Goal: Transaction & Acquisition: Purchase product/service

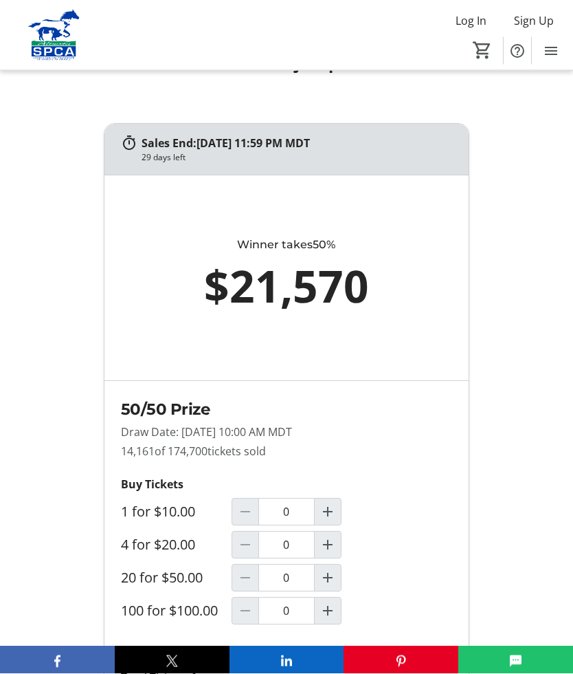
scroll to position [999, 0]
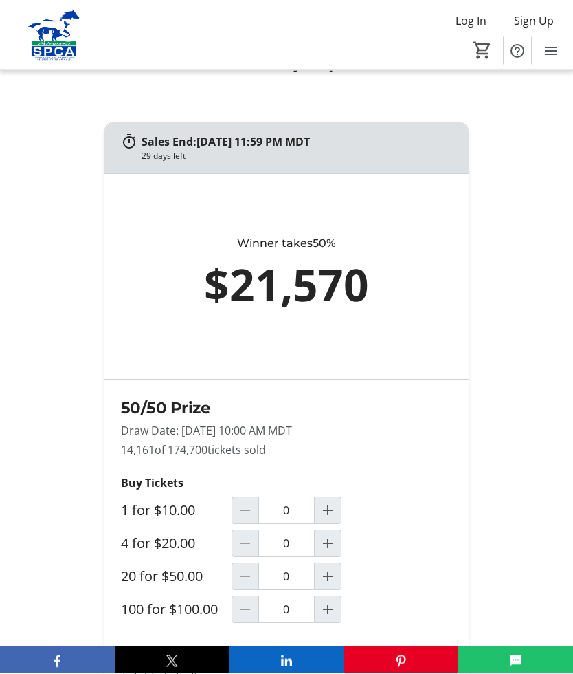
click at [329, 585] on mat-icon "Increment by one" at bounding box center [328, 577] width 17 height 17
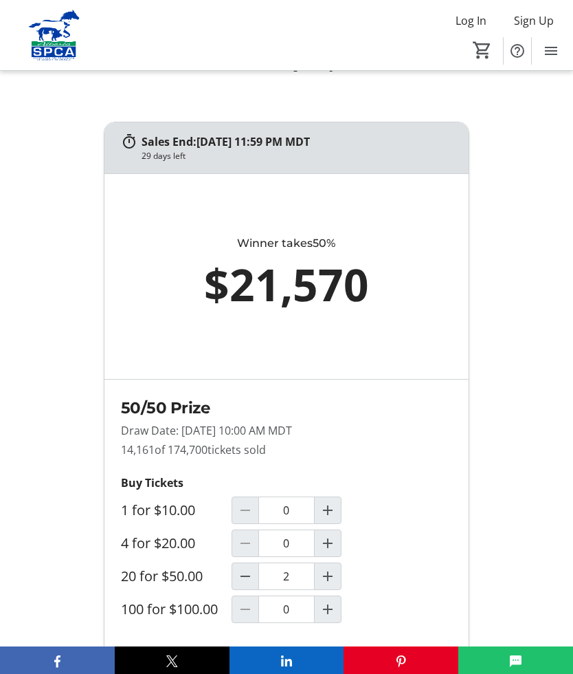
type input "1"
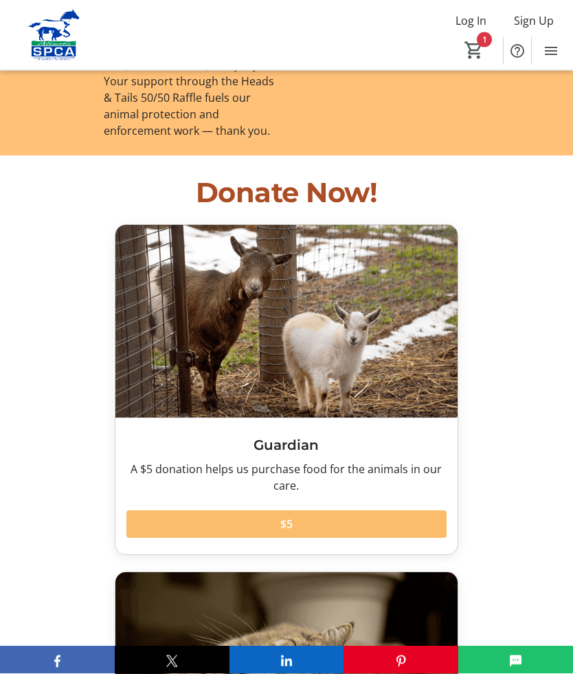
scroll to position [2134, 0]
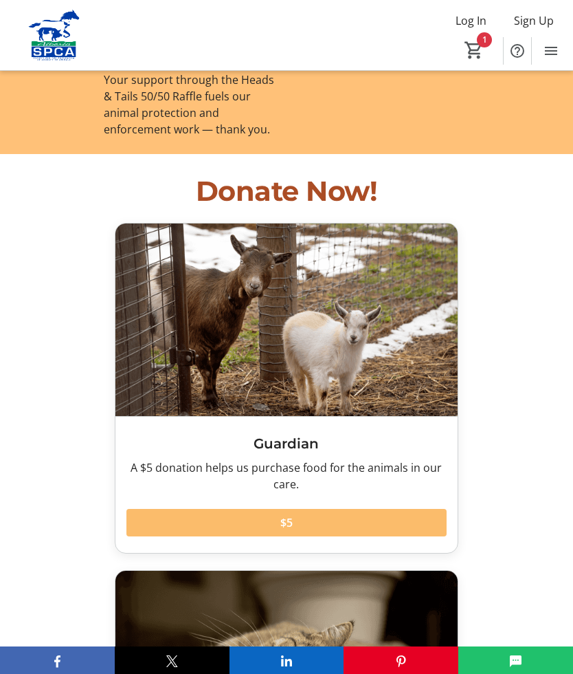
click at [306, 506] on span at bounding box center [287, 522] width 320 height 33
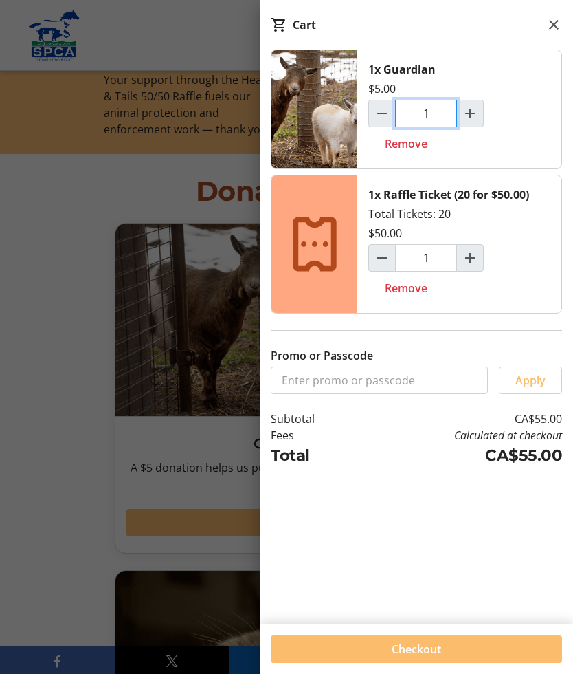
click at [443, 116] on input "1" at bounding box center [426, 114] width 62 height 28
click at [476, 114] on mat-icon "Increment by one" at bounding box center [470, 113] width 17 height 17
click at [476, 111] on mat-icon "Increment by one" at bounding box center [470, 113] width 17 height 17
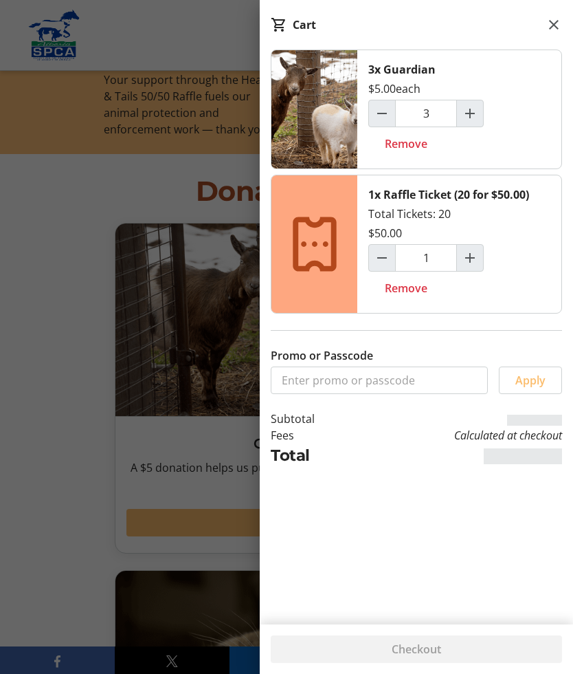
click at [480, 109] on span "Increment by one" at bounding box center [470, 113] width 26 height 26
click at [481, 107] on span "Increment by one" at bounding box center [470, 113] width 26 height 26
click at [482, 107] on span "Increment by one" at bounding box center [470, 113] width 26 height 26
click at [483, 109] on span "Increment by one" at bounding box center [470, 113] width 26 height 26
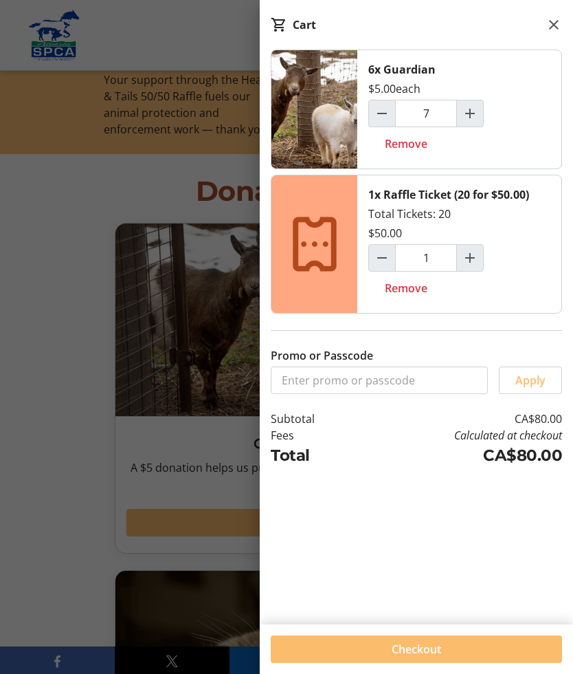
click at [482, 105] on span "Increment by one" at bounding box center [470, 113] width 26 height 26
click at [483, 106] on span "Increment by one" at bounding box center [470, 113] width 26 height 26
click at [481, 107] on span "Increment by one" at bounding box center [470, 113] width 26 height 26
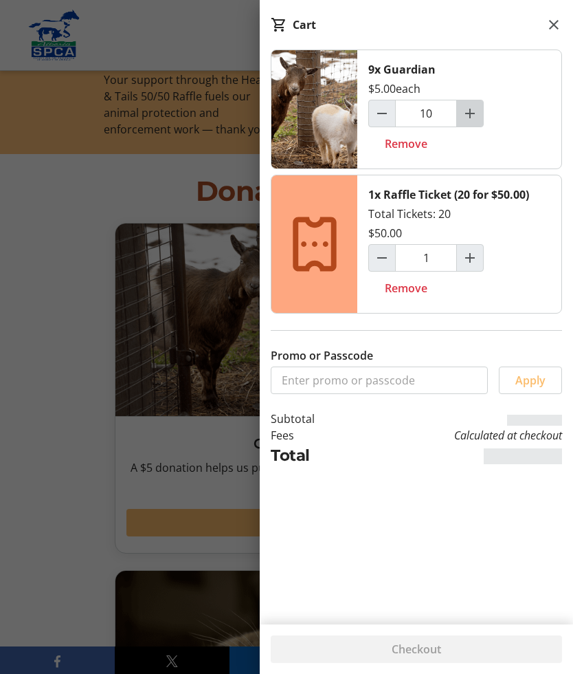
click at [481, 108] on span "Increment by one" at bounding box center [470, 113] width 26 height 26
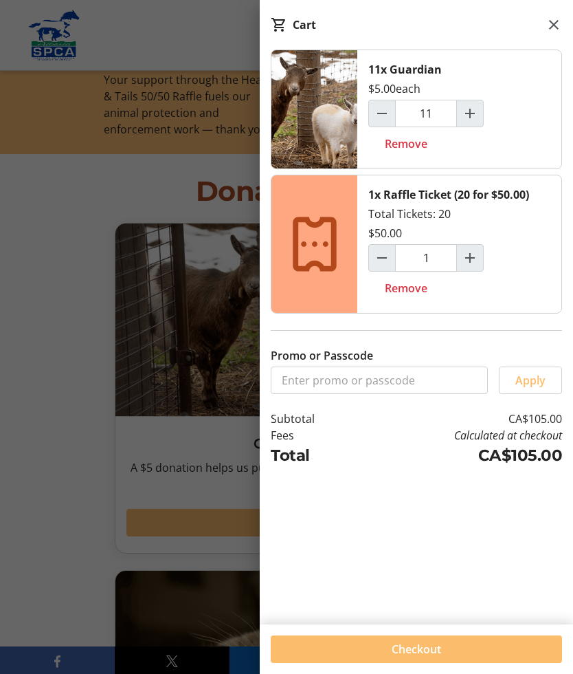
click at [390, 115] on mat-icon "Decrement by one" at bounding box center [382, 113] width 17 height 17
type input "10"
click at [448, 666] on span at bounding box center [417, 649] width 292 height 33
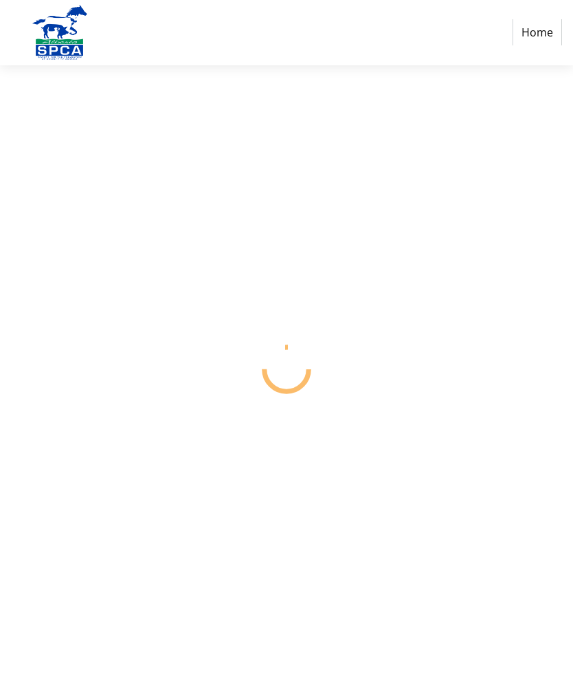
select select "CA"
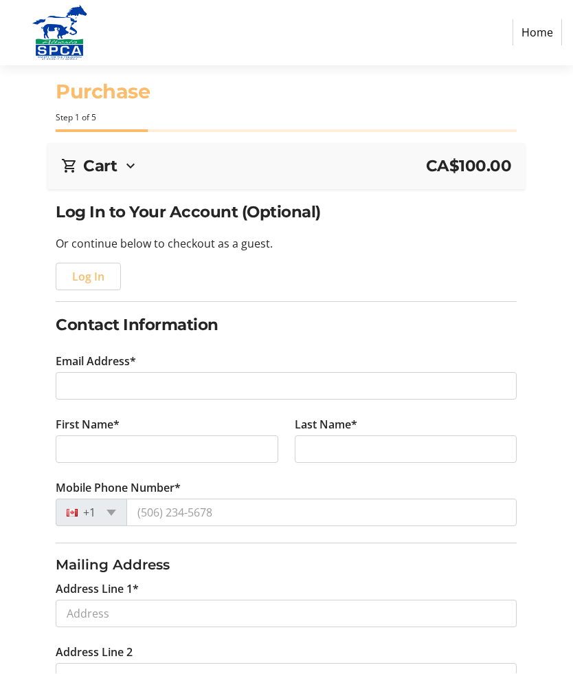
scroll to position [1, 0]
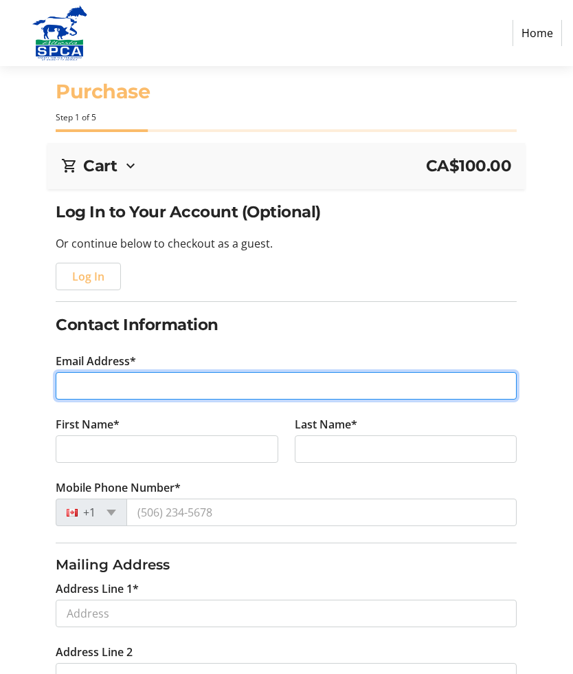
click at [108, 393] on input "Email Address*" at bounding box center [286, 386] width 461 height 28
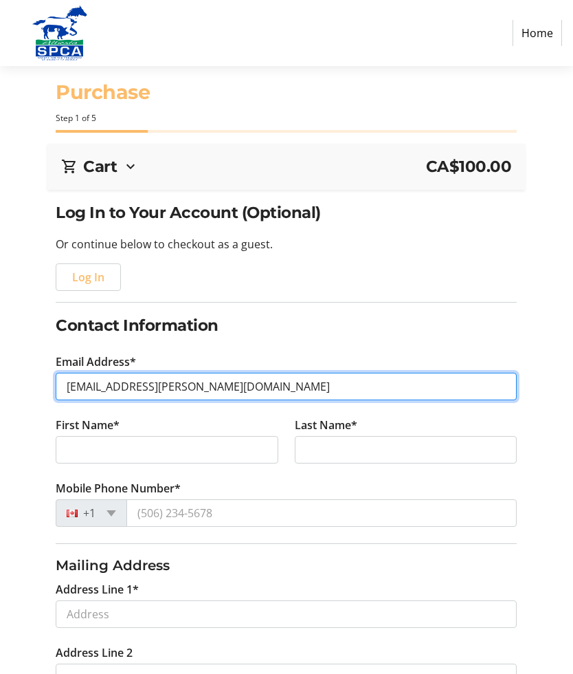
type input "[EMAIL_ADDRESS][PERSON_NAME][DOMAIN_NAME]"
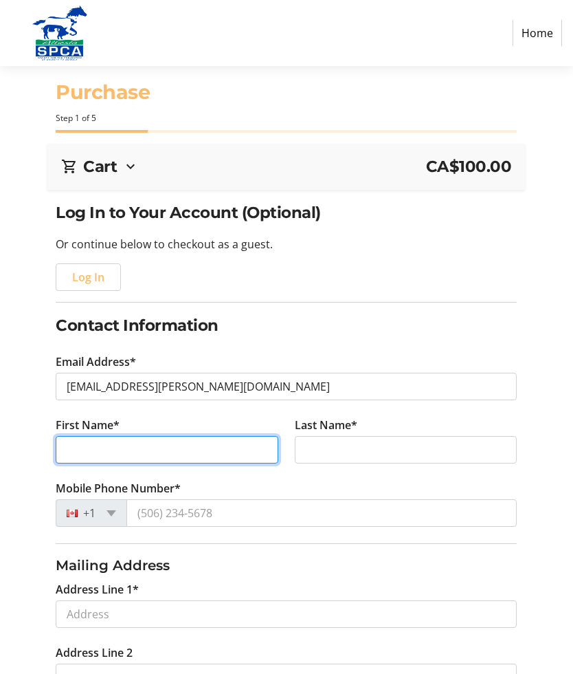
click at [127, 452] on input "First Name*" at bounding box center [167, 450] width 223 height 28
type input "[PERSON_NAME]"
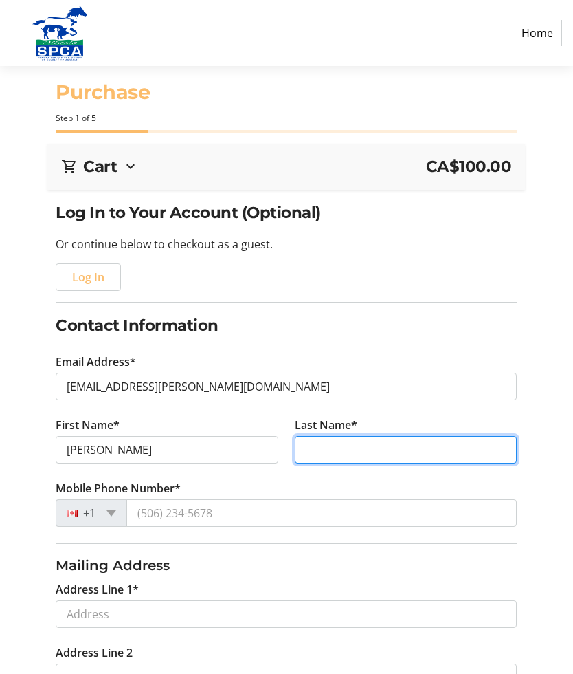
type input "[PERSON_NAME]"
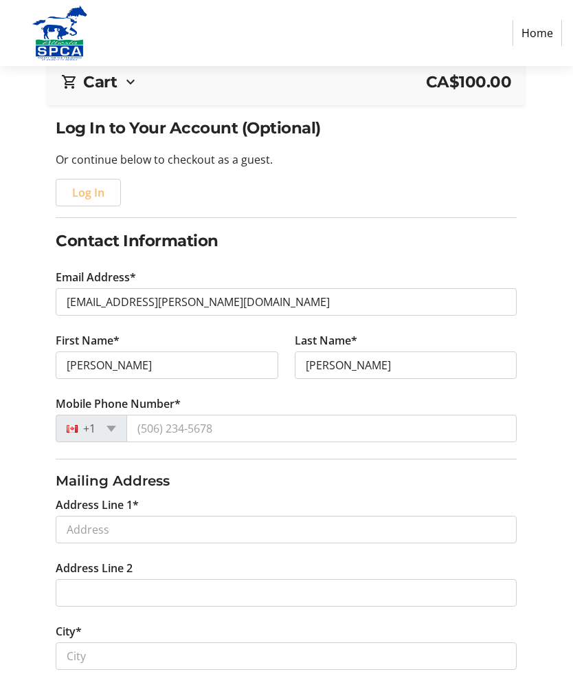
scroll to position [105, 0]
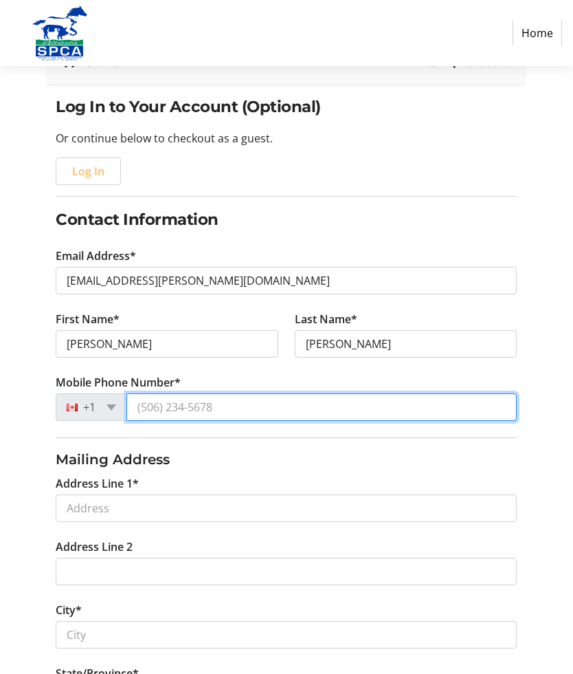
click at [242, 402] on input "Mobile Phone Number*" at bounding box center [322, 407] width 391 height 28
type input "[PHONE_NUMBER]"
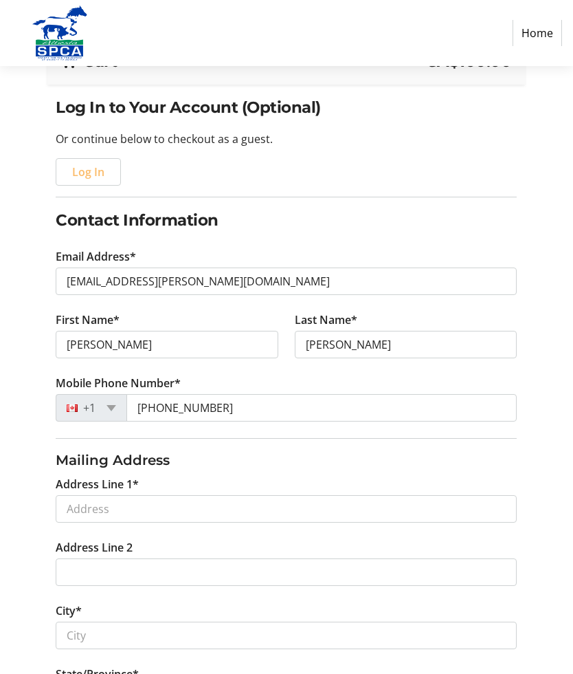
scroll to position [106, 0]
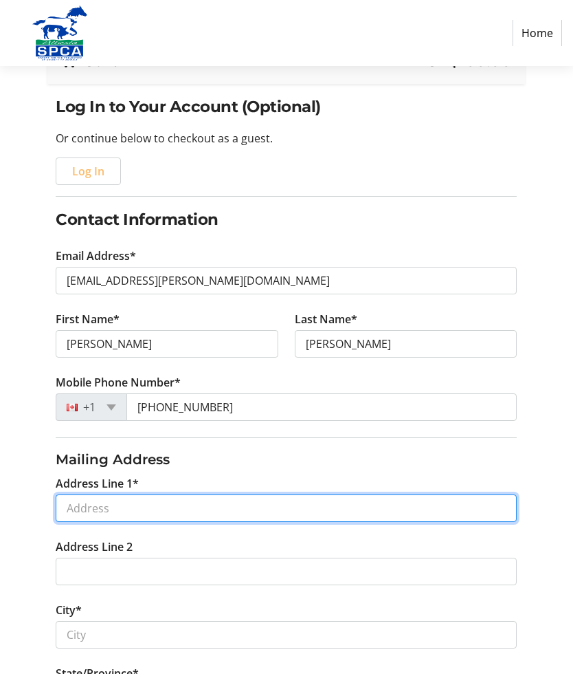
click at [168, 507] on input "Address Line 1*" at bounding box center [286, 508] width 461 height 28
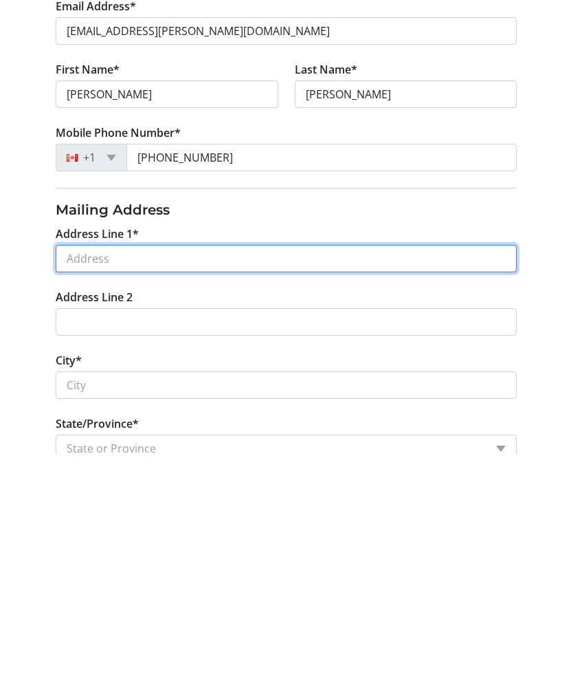
type input "[STREET_ADDRESS]"
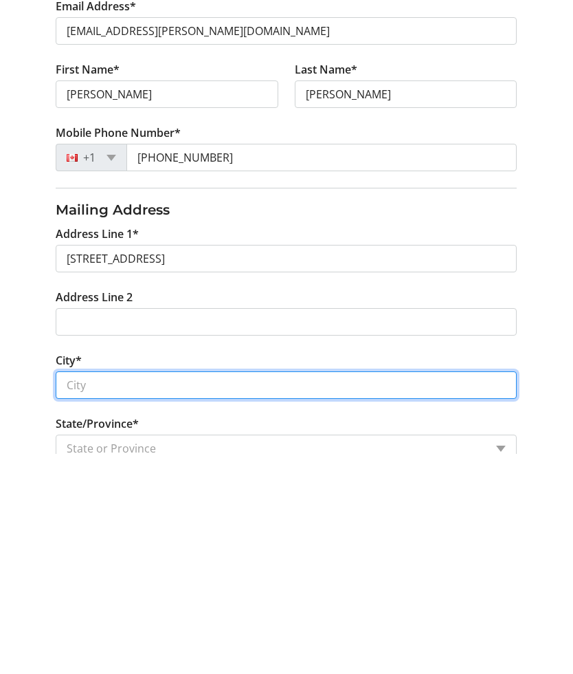
type input "[GEOGRAPHIC_DATA]"
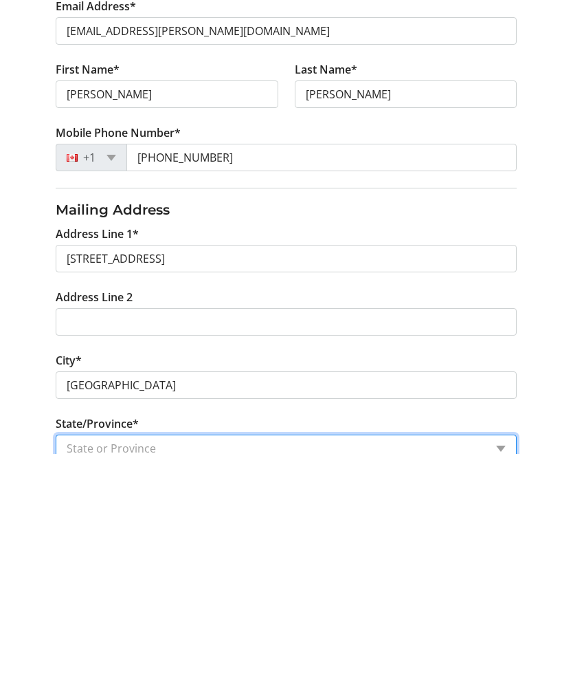
select select "AB"
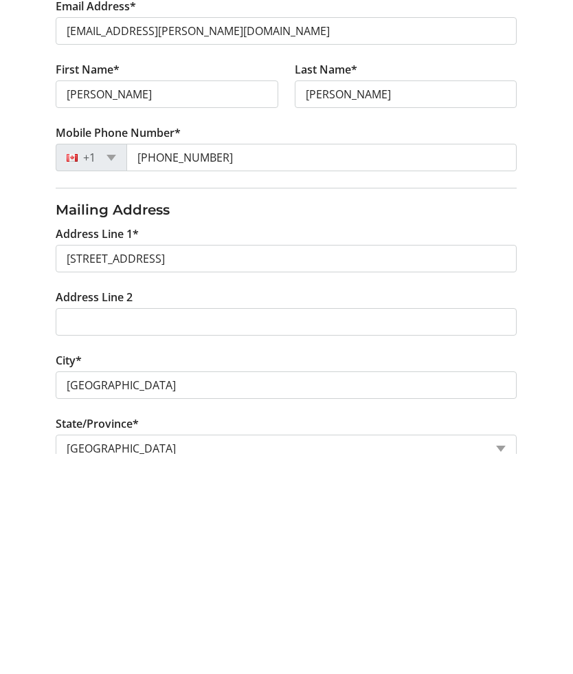
type input "T8A 5X9"
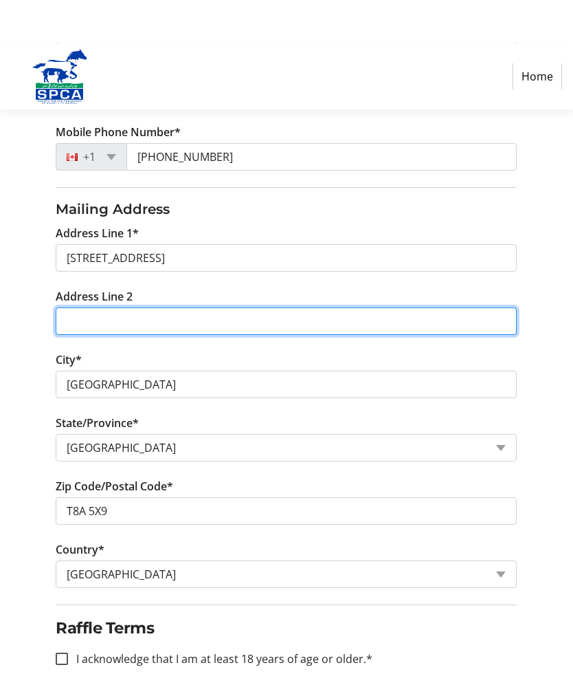
scroll to position [436, 0]
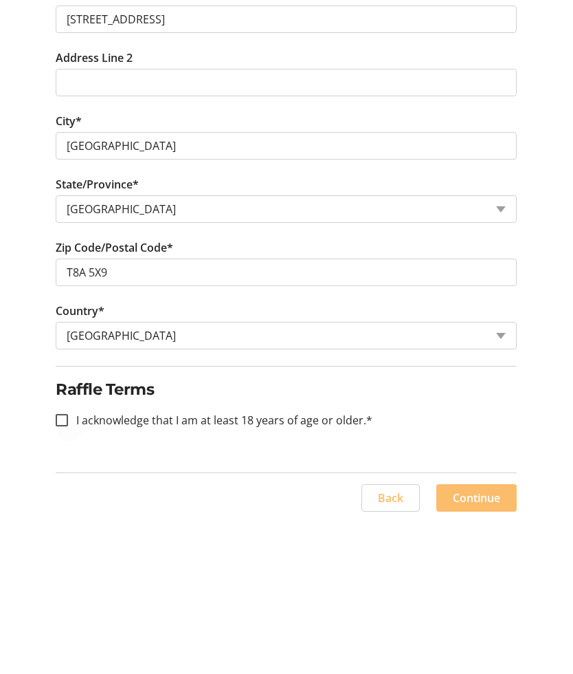
click at [74, 562] on div at bounding box center [61, 578] width 33 height 33
checkbox input "true"
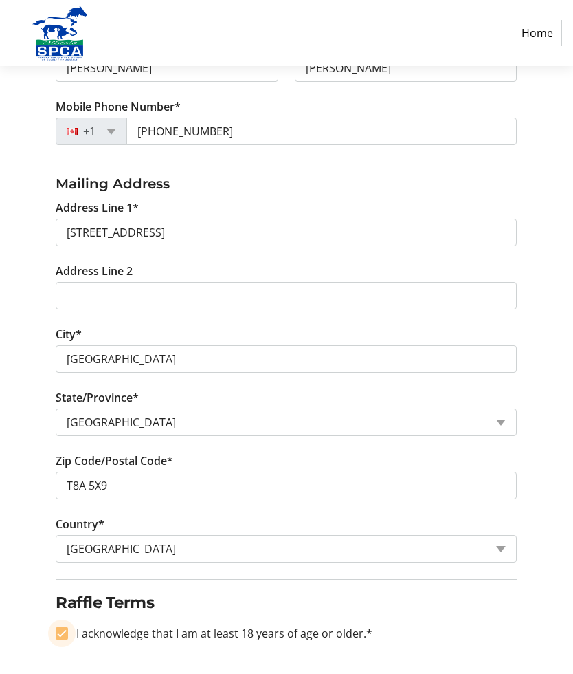
scroll to position [381, 0]
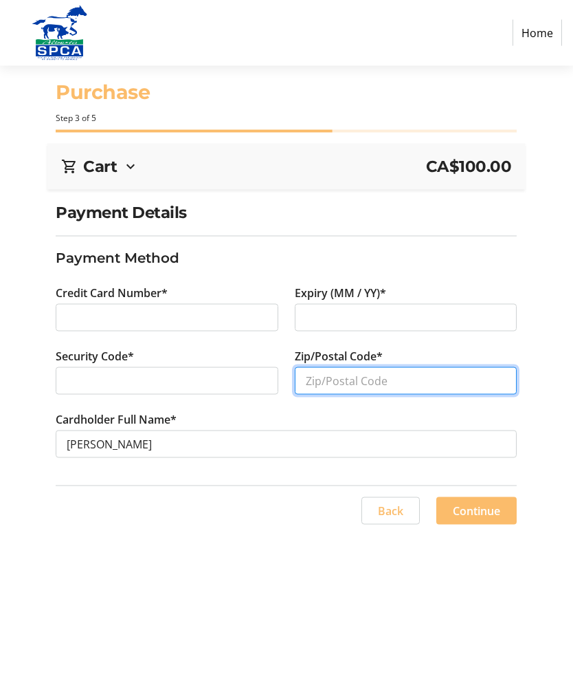
click at [426, 380] on input "Zip/Postal Code*" at bounding box center [406, 381] width 223 height 28
type input "T8A 5X9"
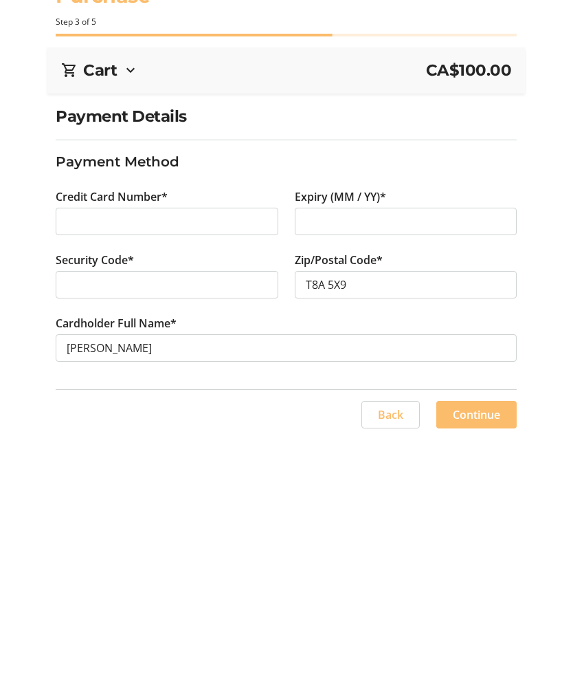
click at [485, 503] on span "Continue" at bounding box center [476, 511] width 47 height 17
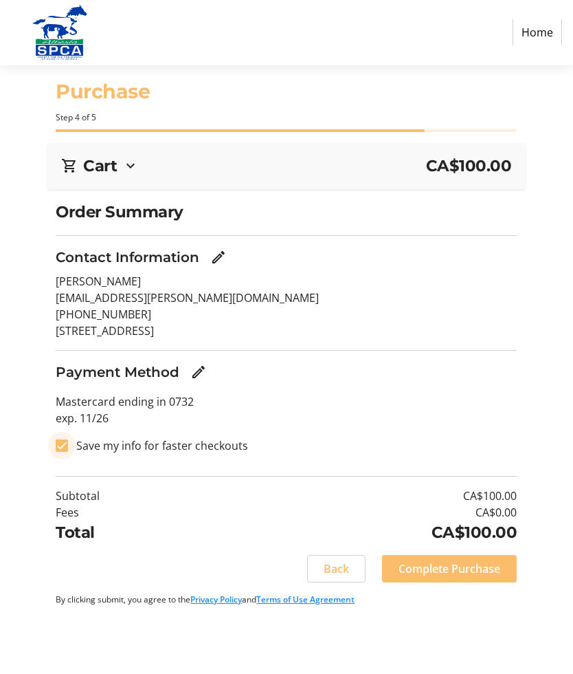
click at [66, 446] on input "Save my info for faster checkouts" at bounding box center [62, 446] width 12 height 12
checkbox input "false"
